Goal: Task Accomplishment & Management: Complete application form

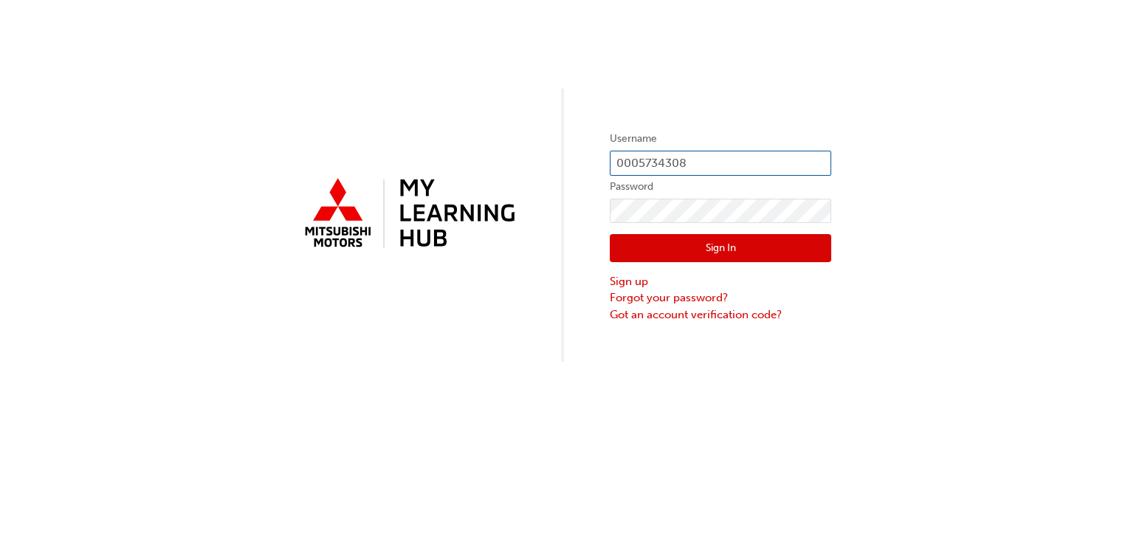
click at [686, 164] on input "0005734308" at bounding box center [721, 163] width 222 height 25
type input "0"
type input "0005993669"
click at [482, 326] on div "Username 0005993669 Password Sign In Sign up Forgot your password? Got an accou…" at bounding box center [564, 181] width 1128 height 362
click at [668, 245] on button "Sign In" at bounding box center [721, 248] width 222 height 28
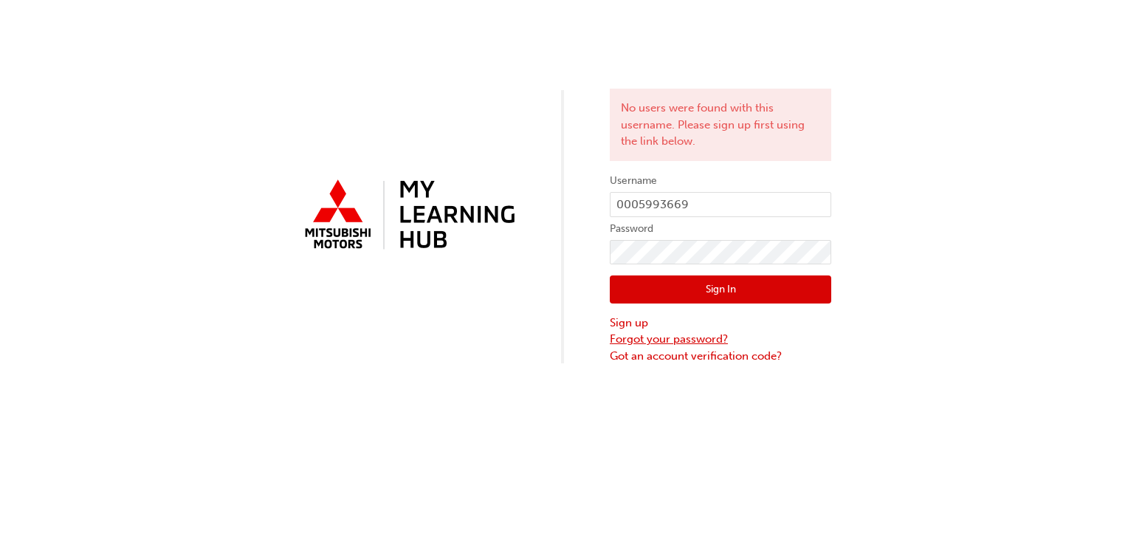
click at [627, 344] on link "Forgot your password?" at bounding box center [721, 339] width 222 height 17
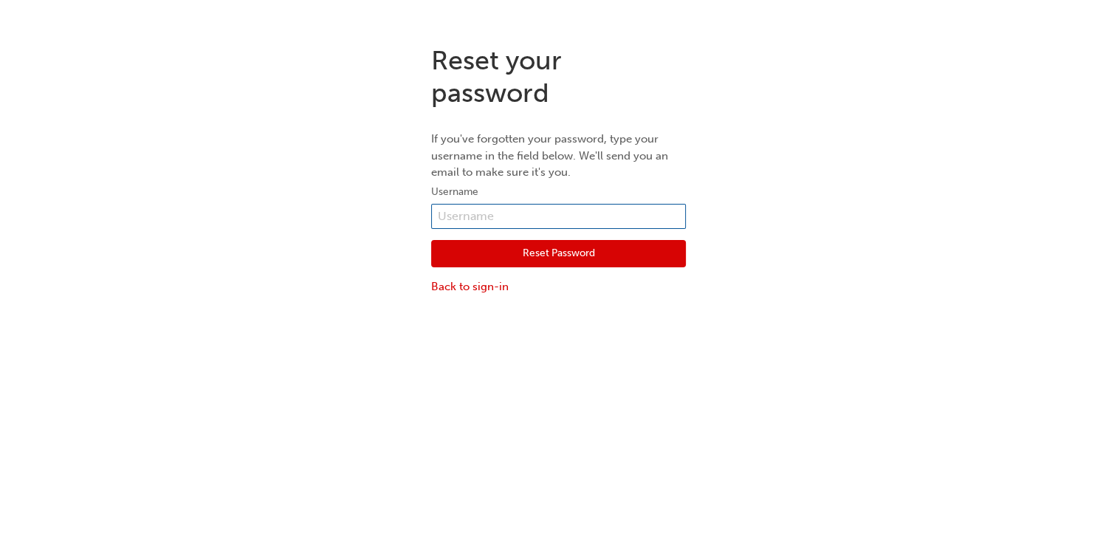
click at [543, 221] on input "text" at bounding box center [558, 216] width 255 height 25
type input "0005993669"
click at [510, 262] on button "Reset Password" at bounding box center [558, 254] width 255 height 28
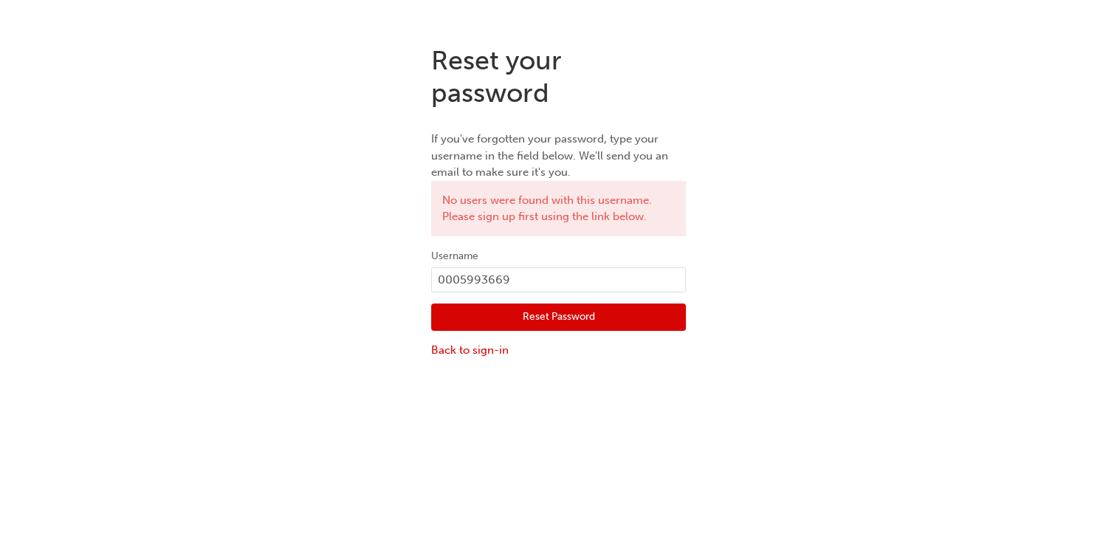
click at [561, 323] on button "Reset Password" at bounding box center [558, 317] width 255 height 28
click at [464, 354] on link "Back to sign-in" at bounding box center [558, 350] width 255 height 17
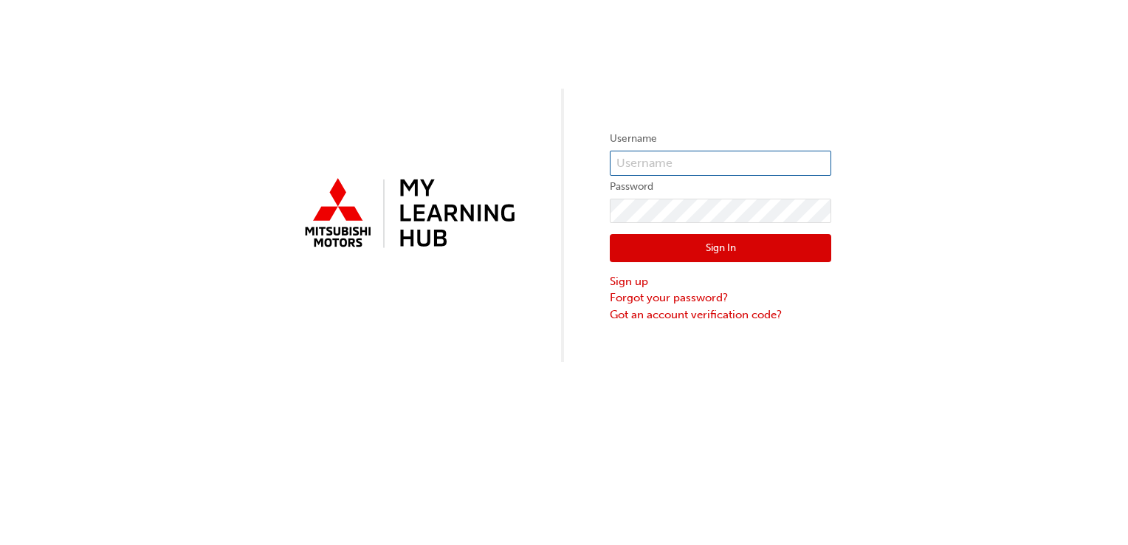
type input "0005734308"
click at [634, 285] on link "Sign up" at bounding box center [721, 281] width 222 height 17
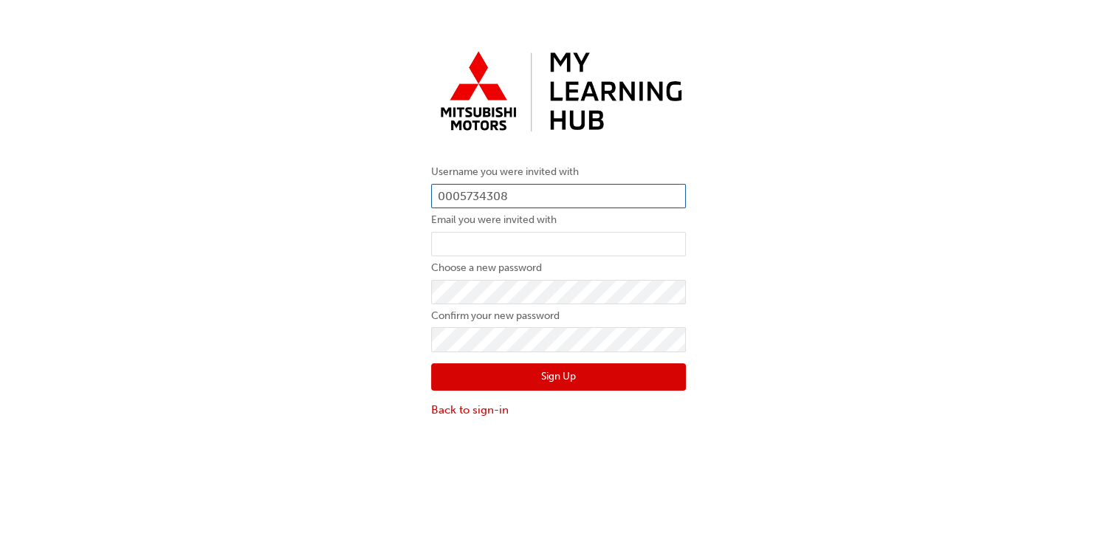
click at [576, 191] on input "0005734308" at bounding box center [558, 196] width 255 height 25
type input "0"
click at [233, 283] on div "Username you were invited with 000599 Email you were invited with Choose a new …" at bounding box center [558, 231] width 1117 height 397
click at [491, 193] on input "000599" at bounding box center [558, 196] width 255 height 25
type input "0005993669"
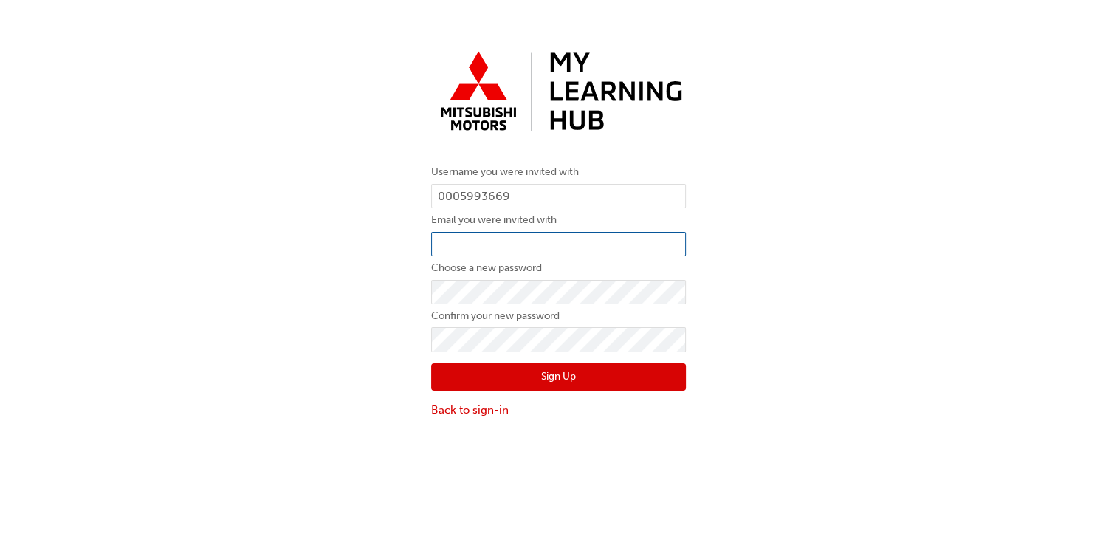
click at [506, 246] on input "email" at bounding box center [558, 244] width 255 height 25
type input "[EMAIL_ADDRESS][DOMAIN_NAME]"
click at [288, 375] on div "Username you were invited with 0005993669 Email you were invited with [PERSON_N…" at bounding box center [558, 231] width 1117 height 397
click at [526, 371] on button "Sign Up" at bounding box center [558, 377] width 255 height 28
